Goal: Information Seeking & Learning: Learn about a topic

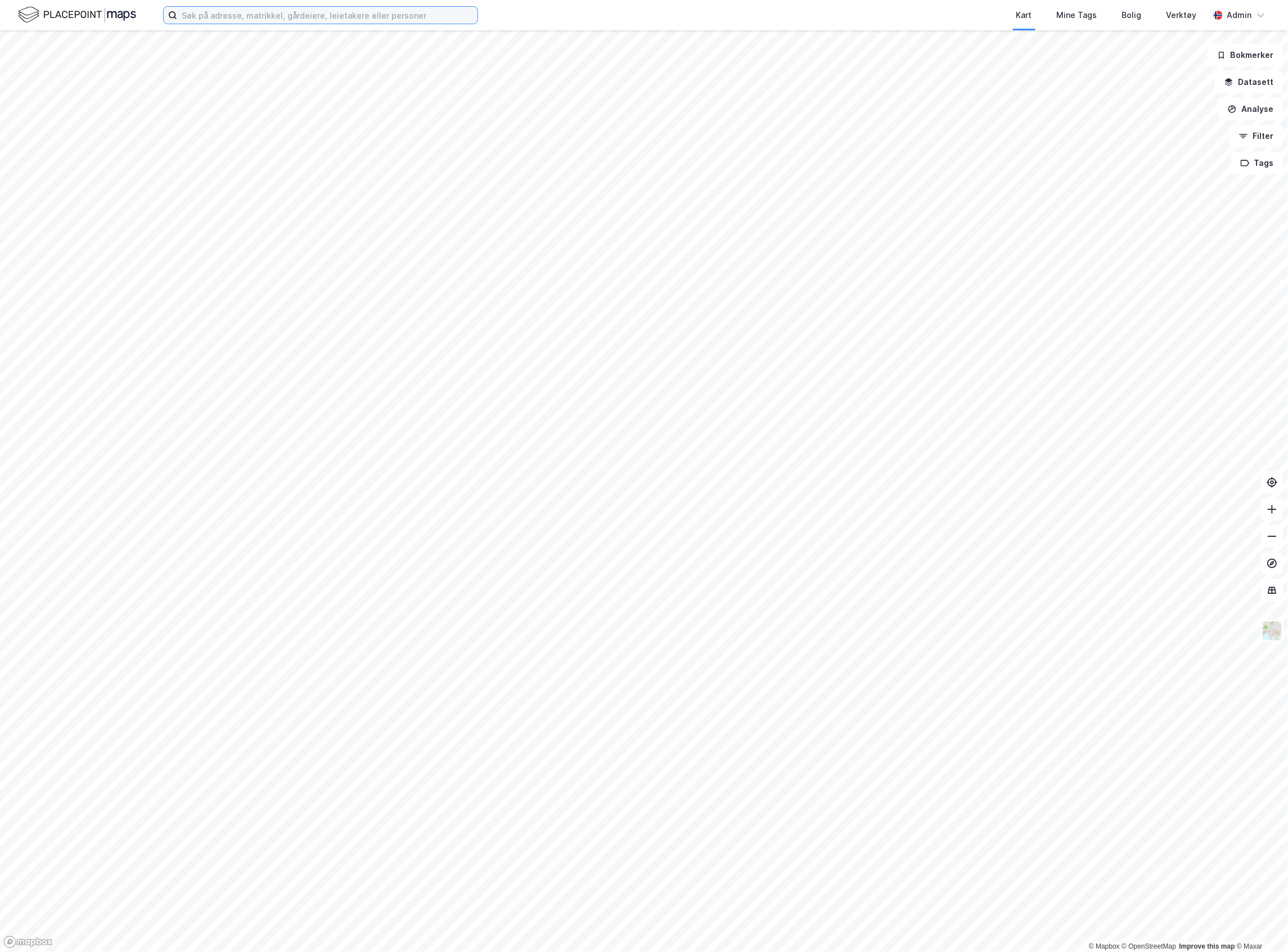
click at [223, 20] on input at bounding box center [327, 15] width 301 height 17
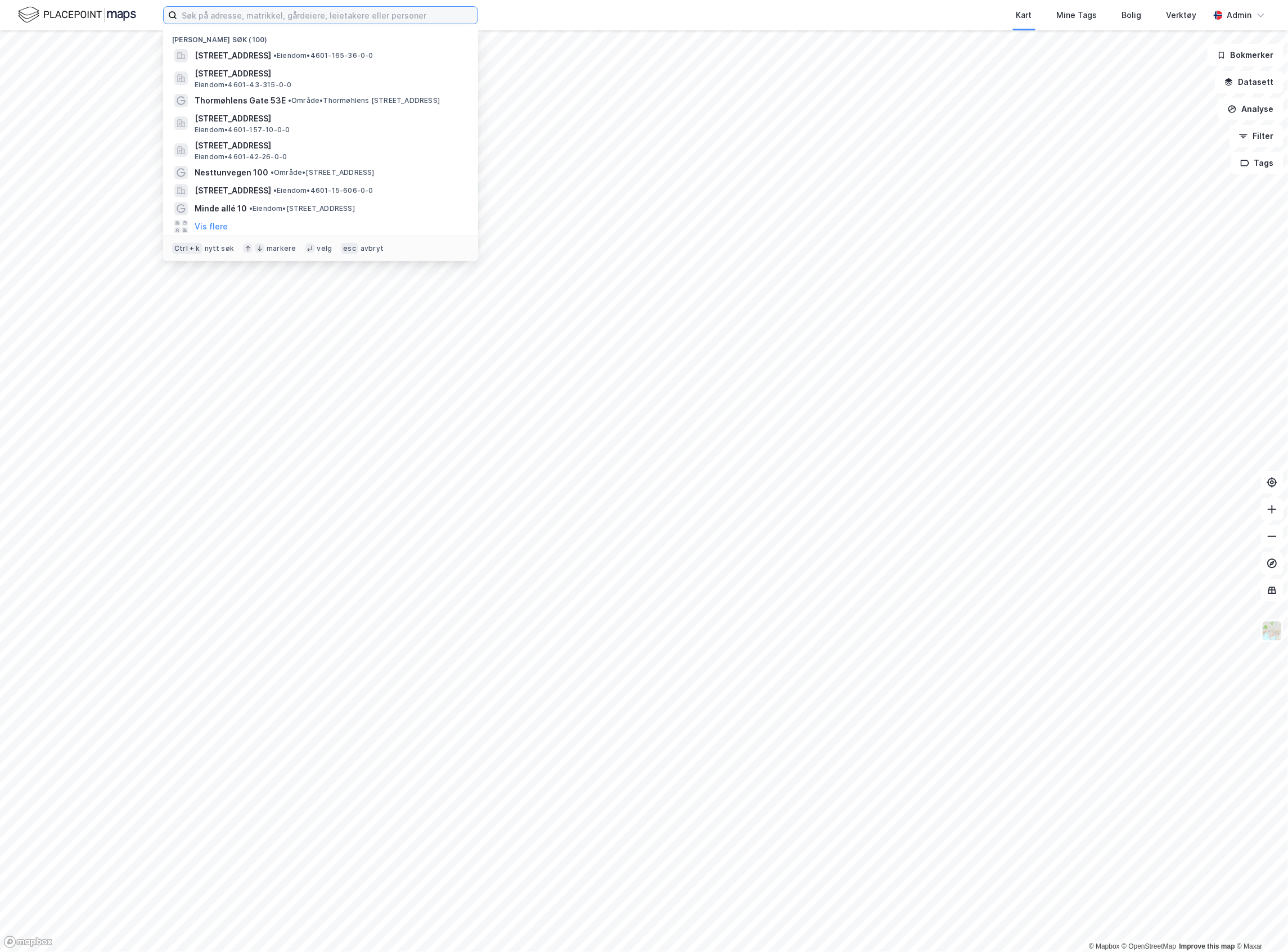
paste input "[STREET_ADDRESS]"
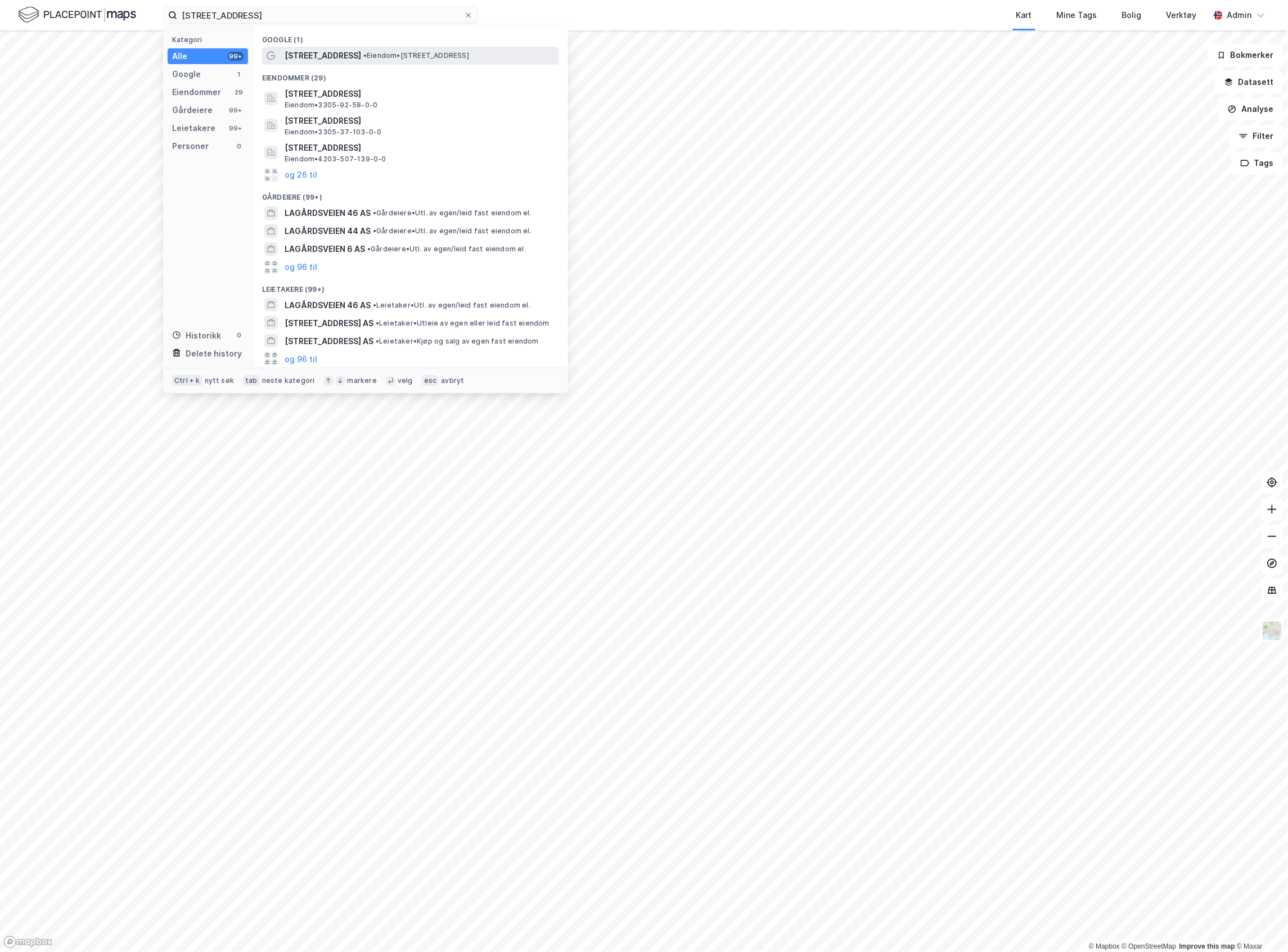
click at [329, 57] on span "[STREET_ADDRESS]" at bounding box center [322, 55] width 77 height 13
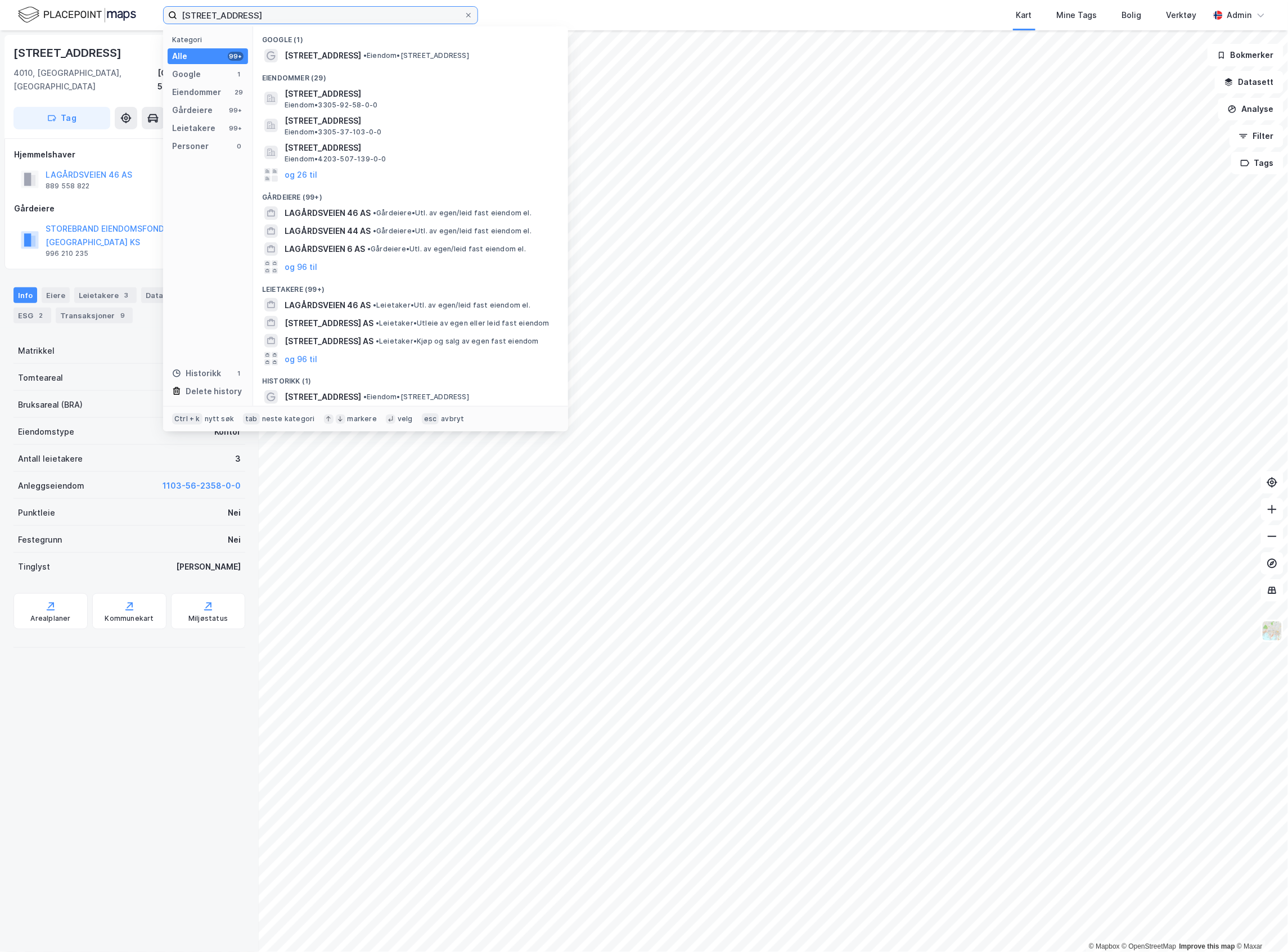
drag, startPoint x: 270, startPoint y: 14, endPoint x: 39, endPoint y: 5, distance: 231.2
click at [39, 5] on div "Lagårdsveien 46 Kategori Alle 99+ Google 1 Eiendommer 29 Gårdeiere 99+ Leietake…" at bounding box center [644, 15] width 1288 height 31
paste input "St. [STREET_ADDRESS]"
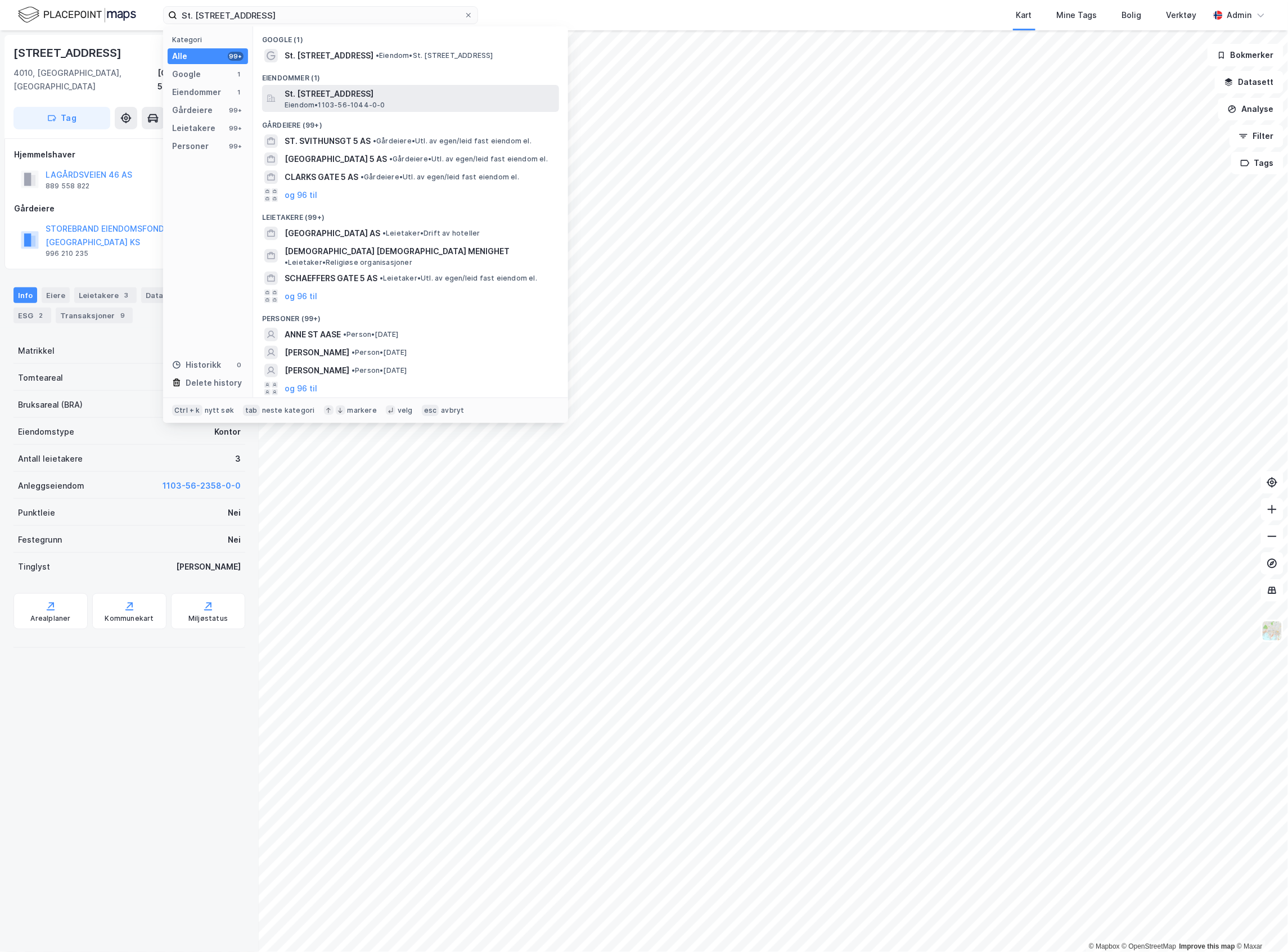
click at [329, 93] on span "St. [STREET_ADDRESS]" at bounding box center [419, 93] width 270 height 13
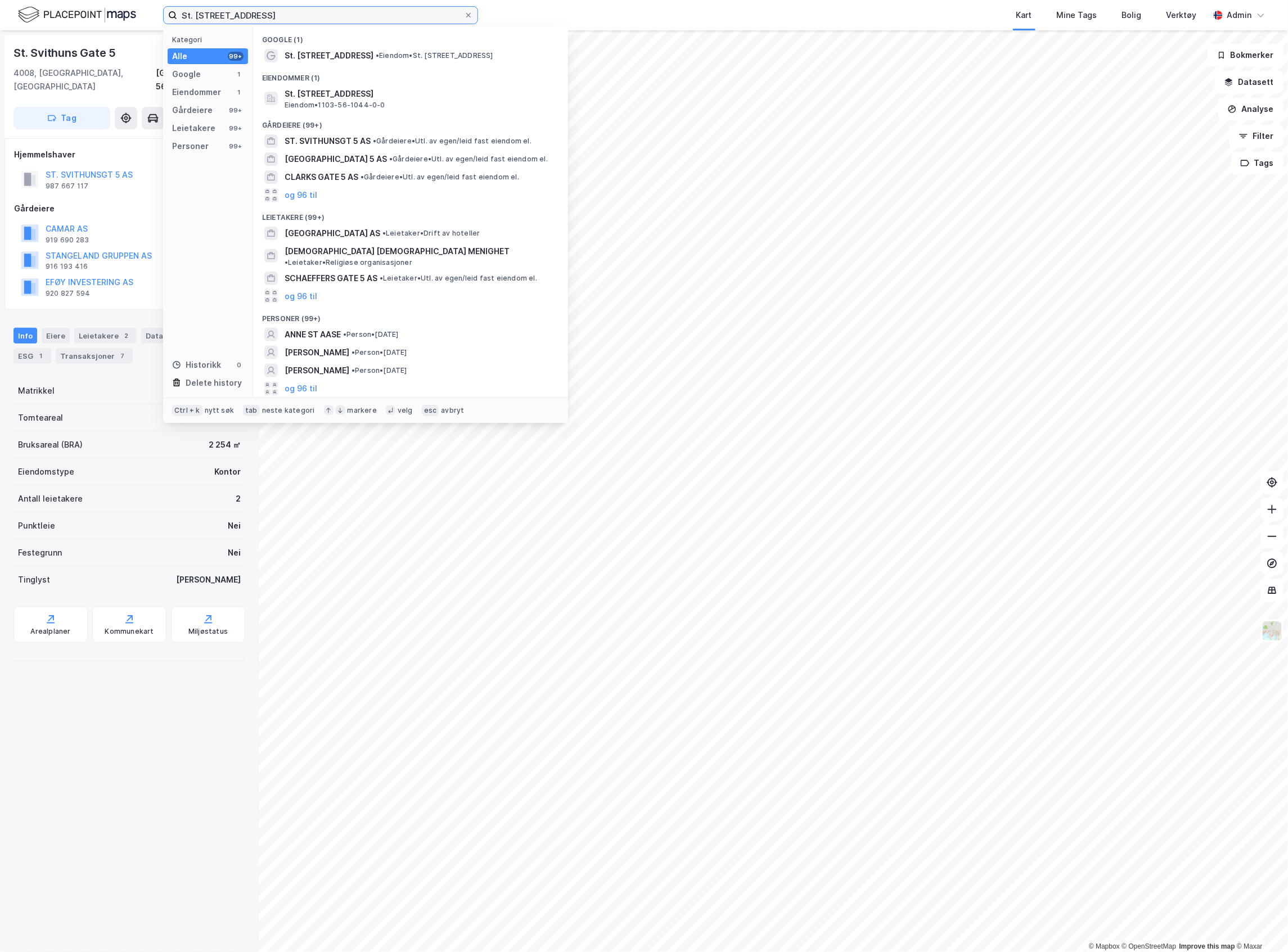
drag, startPoint x: 341, startPoint y: 12, endPoint x: 36, endPoint y: -6, distance: 305.5
click at [36, 0] on html "St. [STREET_ADDRESS] Kategori Alle 99+ Google 1 Eiendommer 1 Gårdeiere 99+ Leie…" at bounding box center [644, 476] width 1288 height 952
paste input "[STREET_ADDRESS]"
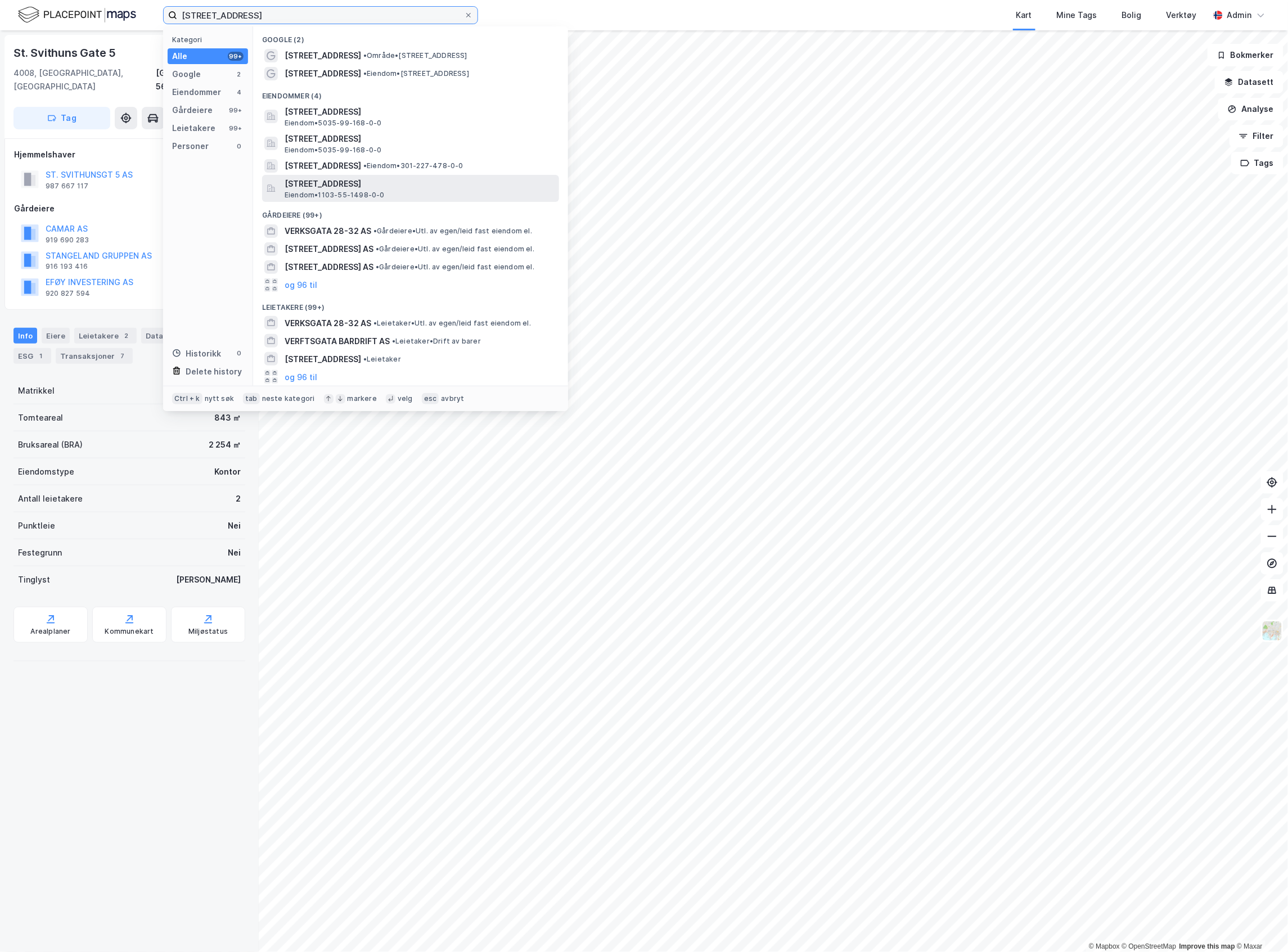
type input "[STREET_ADDRESS]"
click at [362, 193] on span "Eiendom • 1103-55-1498-0-0" at bounding box center [335, 195] width 100 height 9
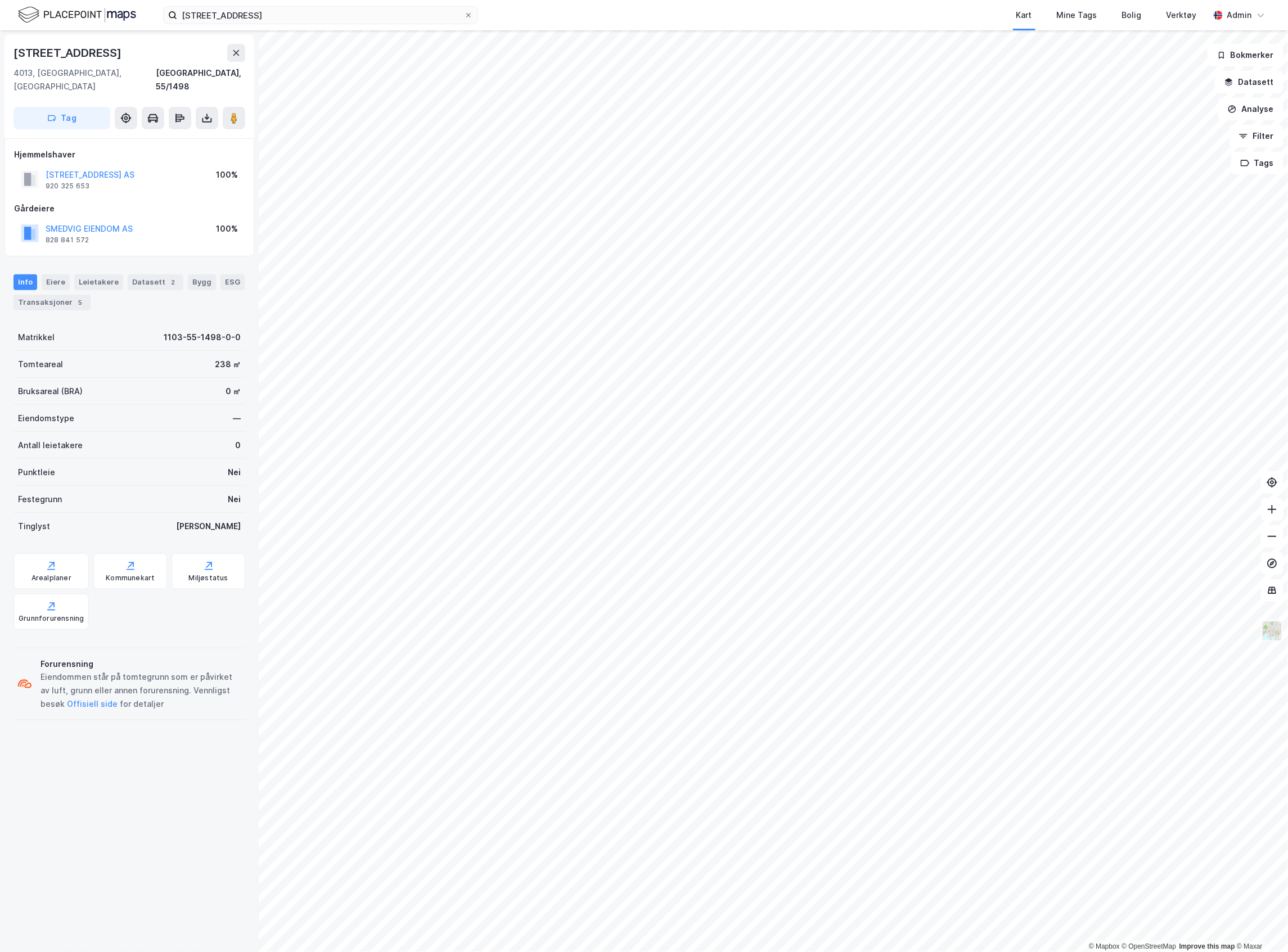
click at [1266, 632] on img at bounding box center [1272, 631] width 21 height 21
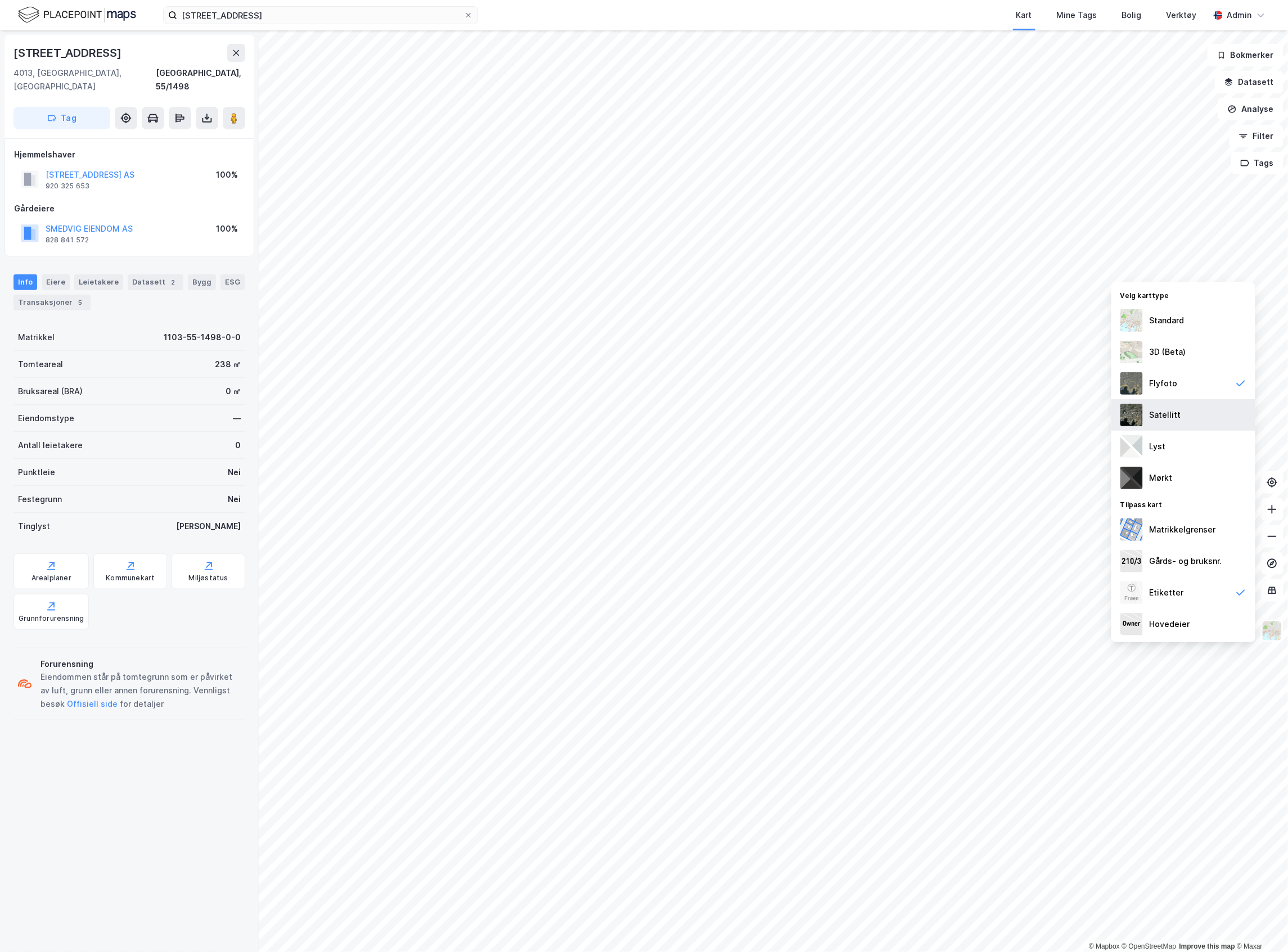
click at [1208, 422] on div "Satellitt" at bounding box center [1184, 415] width 144 height 32
